Goal: Information Seeking & Learning: Learn about a topic

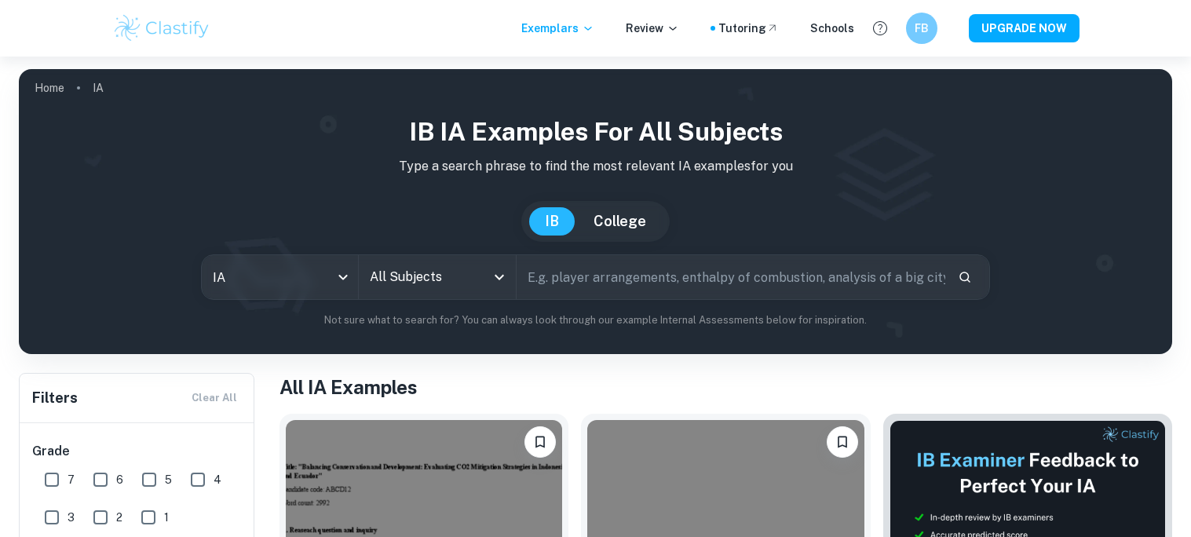
checkbox input "true"
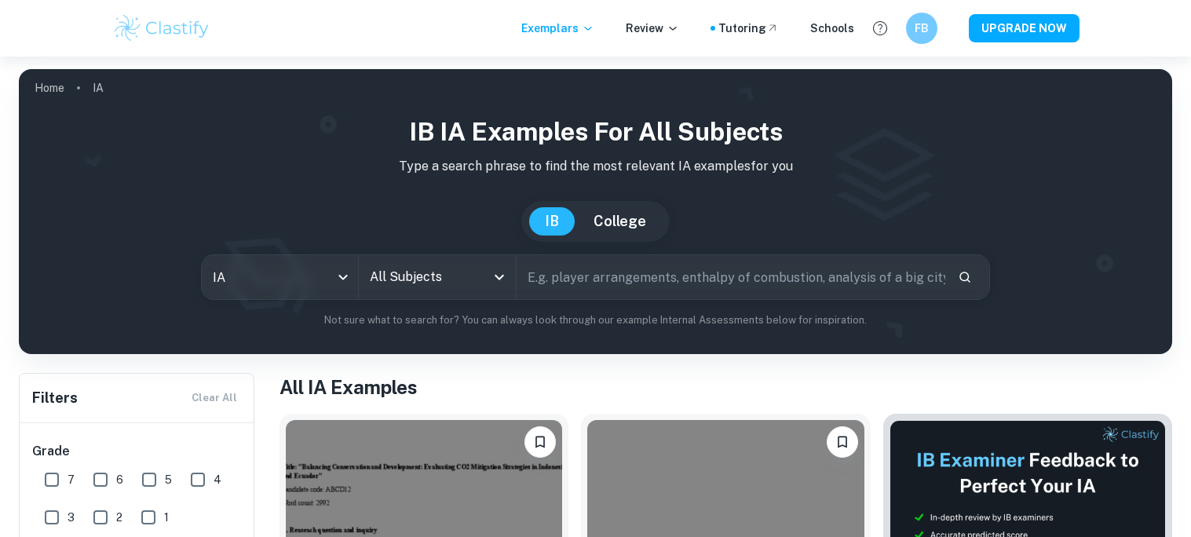
click at [449, 289] on input "All Subjects" at bounding box center [425, 277] width 119 height 30
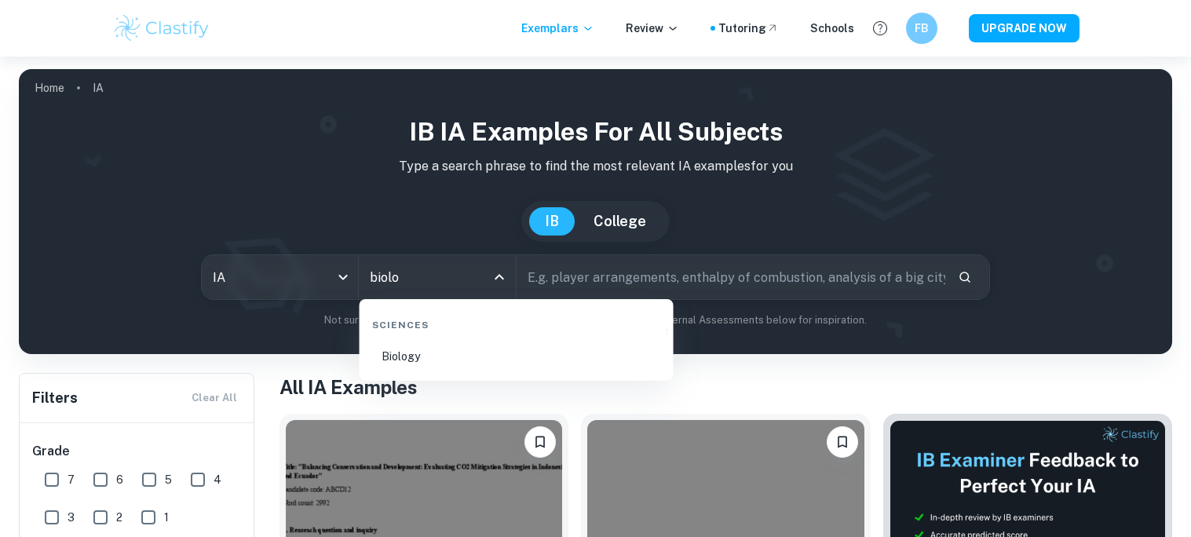
click at [466, 350] on li "Biology" at bounding box center [517, 356] width 302 height 36
type input "Biology"
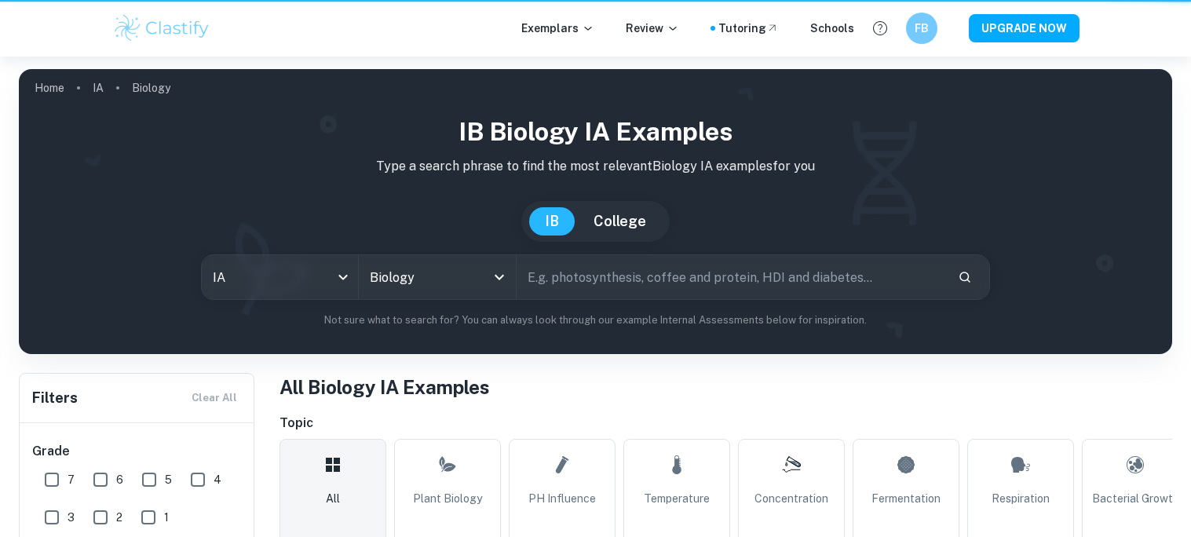
click at [747, 269] on input "text" at bounding box center [731, 277] width 429 height 44
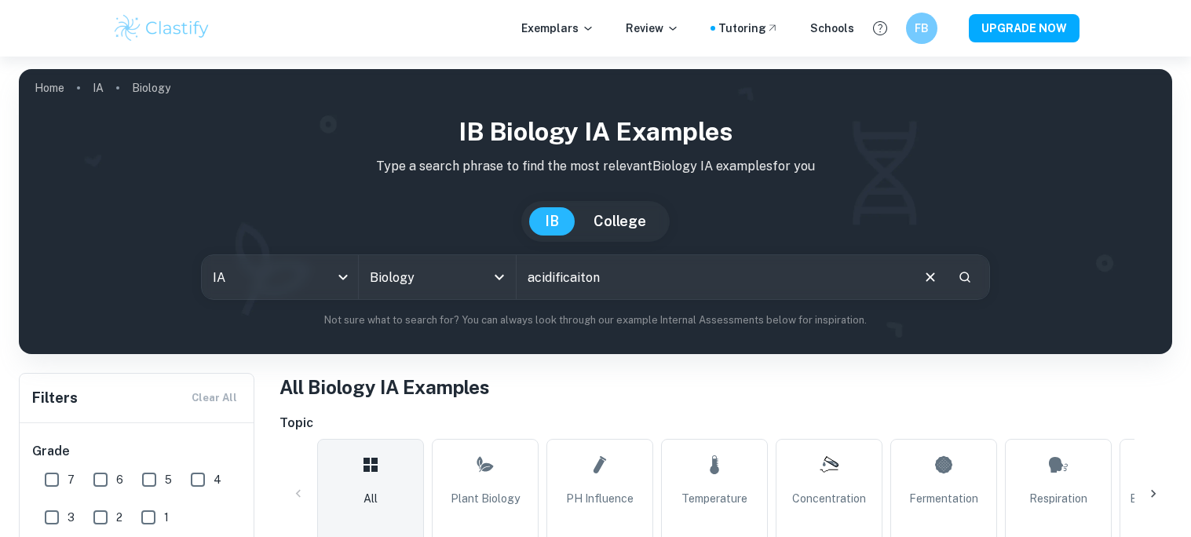
type input "acidificaiton"
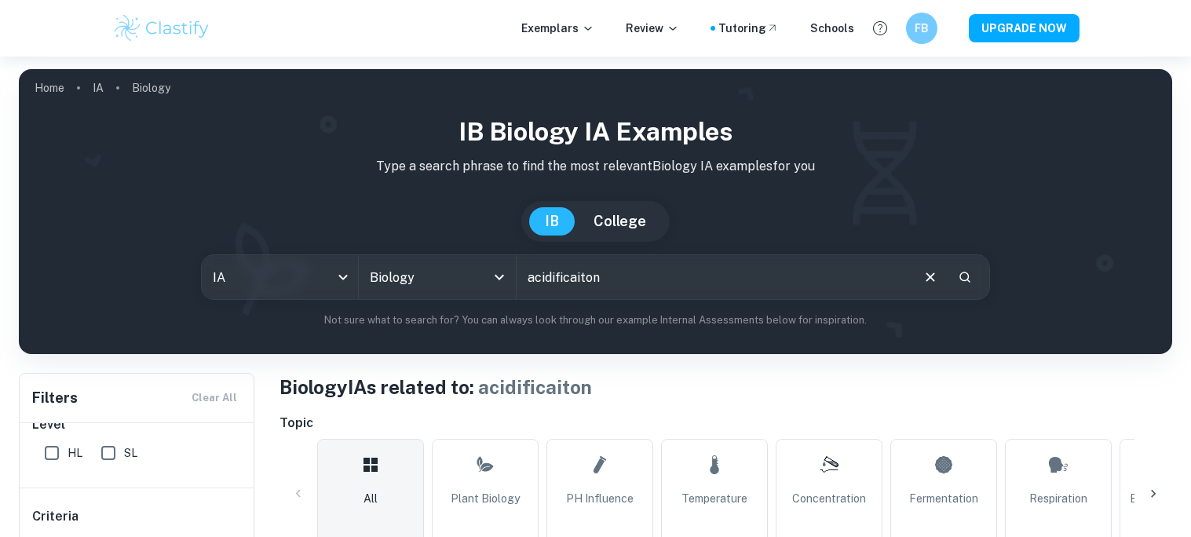
click at [928, 280] on icon "Clear" at bounding box center [931, 276] width 9 height 9
click at [909, 278] on input "acidificaiton" at bounding box center [713, 277] width 393 height 44
type input "shells"
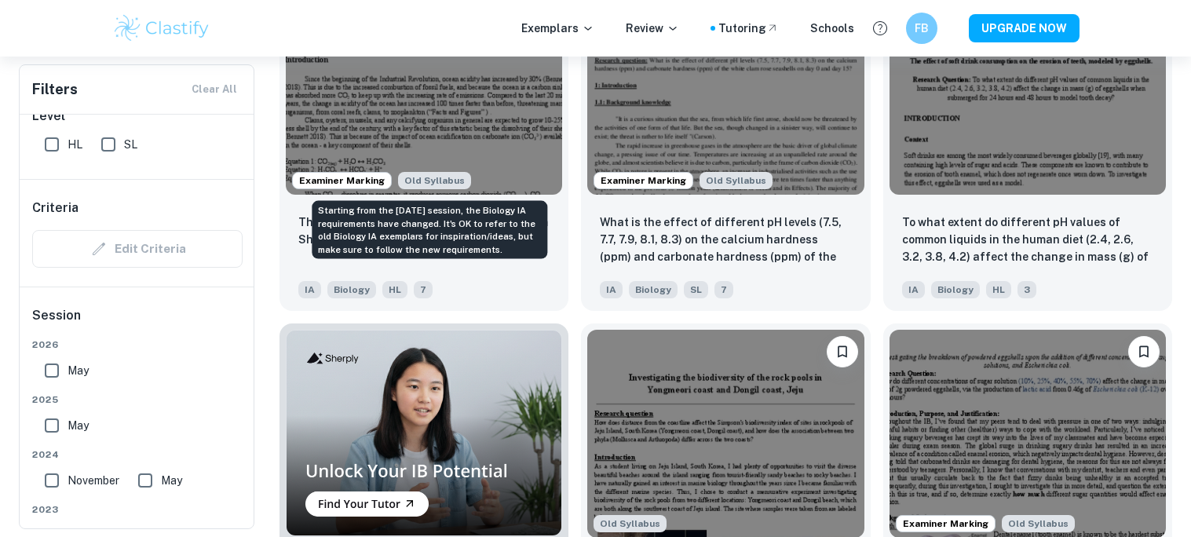
scroll to position [928, 0]
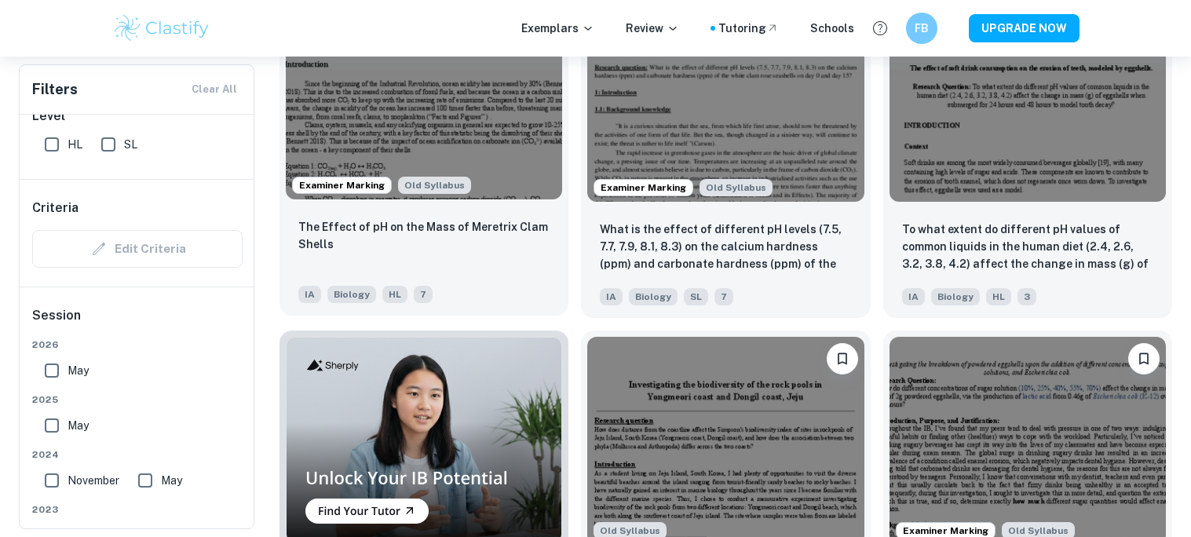
click at [499, 170] on img at bounding box center [424, 95] width 276 height 207
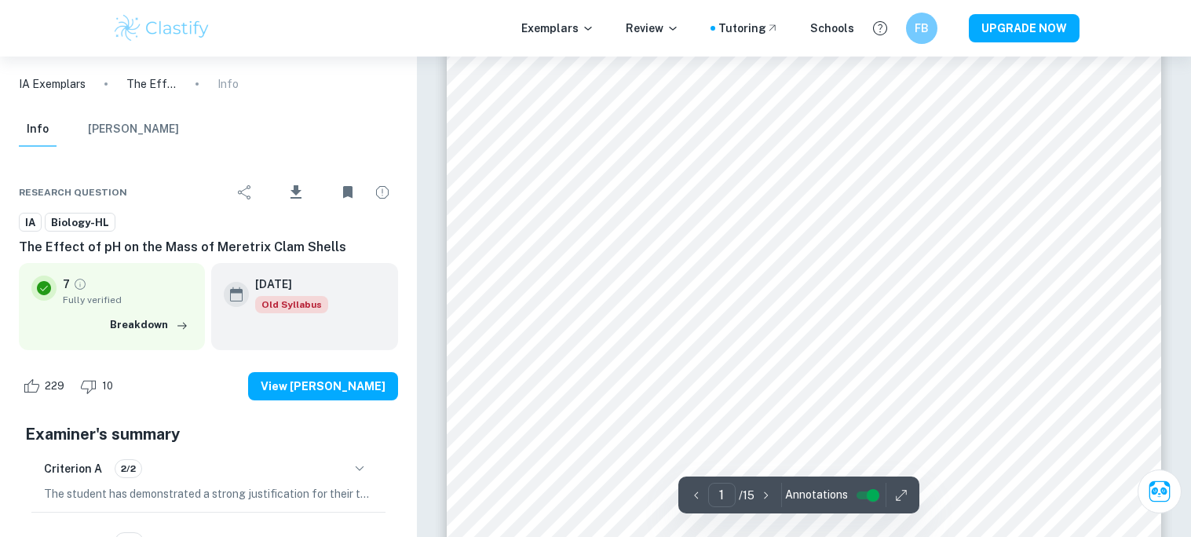
scroll to position [288, 0]
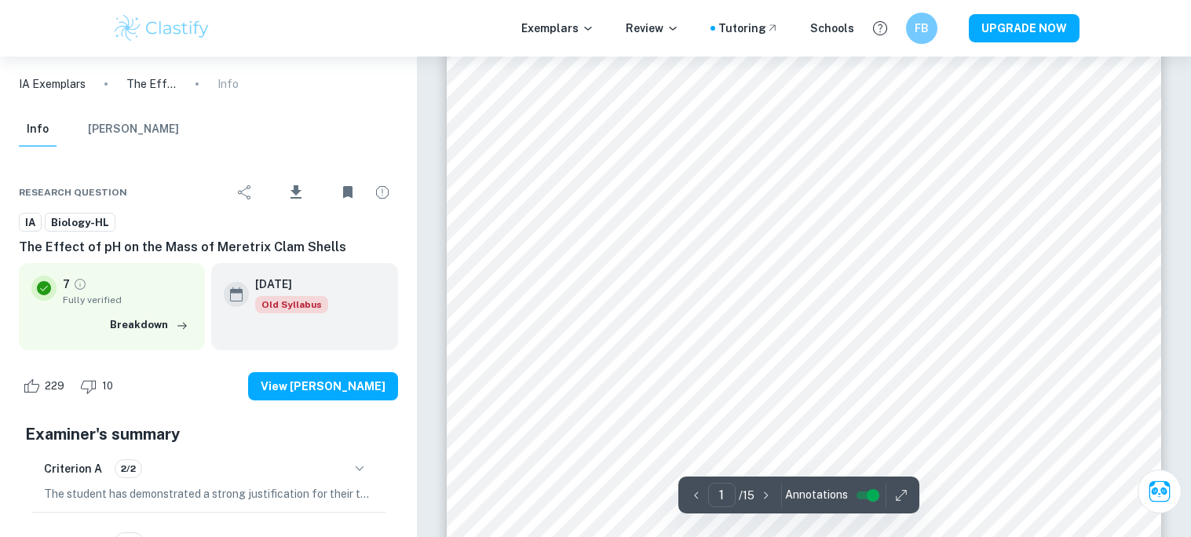
scroll to position [0, 0]
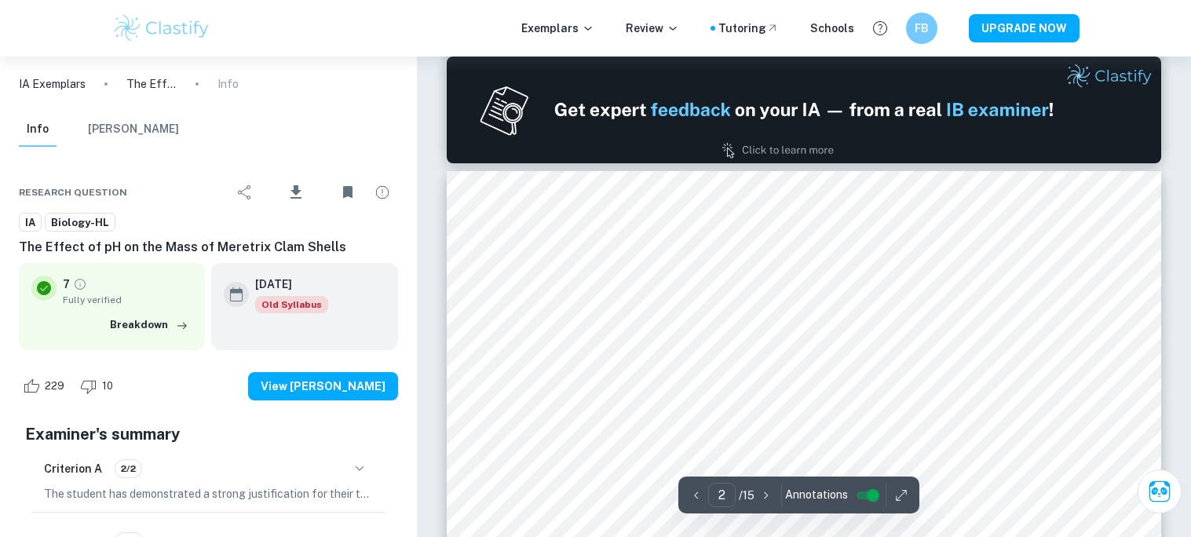
type input "1"
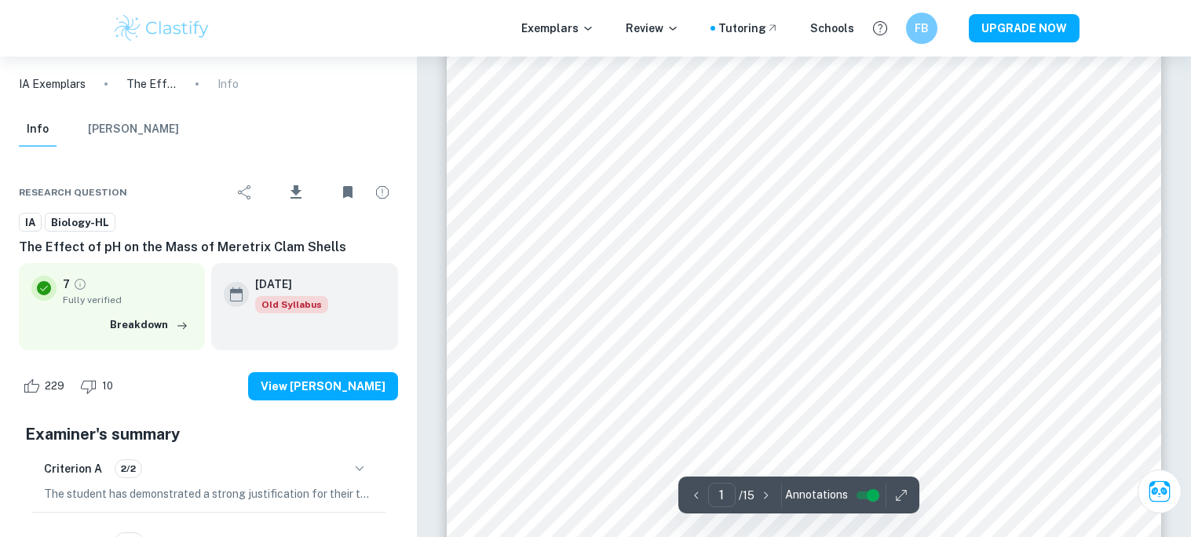
scroll to position [365, 0]
